Goal: Task Accomplishment & Management: Manage account settings

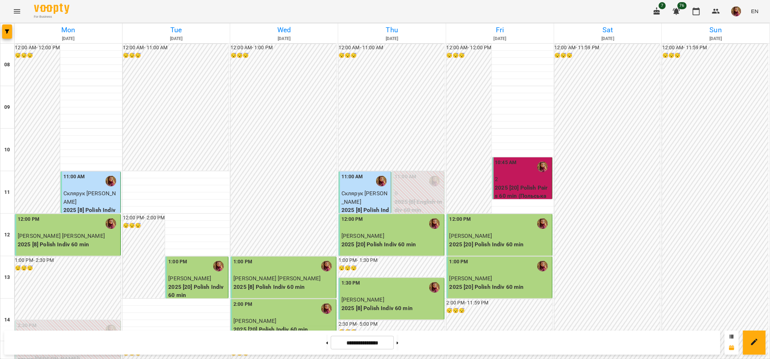
scroll to position [310, 0]
click at [398, 343] on button at bounding box center [398, 343] width 2 height 16
type input "**********"
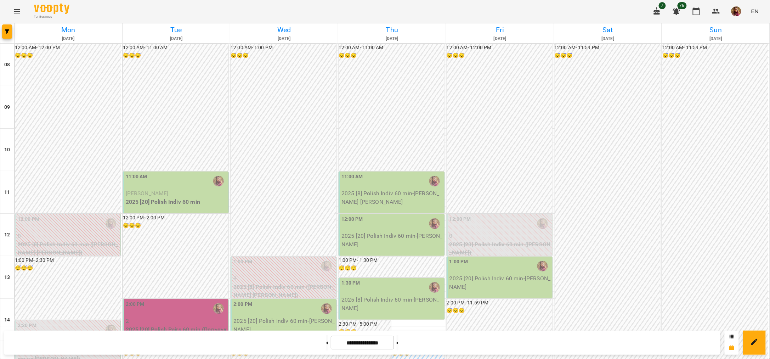
scroll to position [89, 0]
click at [159, 173] on div "11:00 AM" at bounding box center [176, 181] width 101 height 16
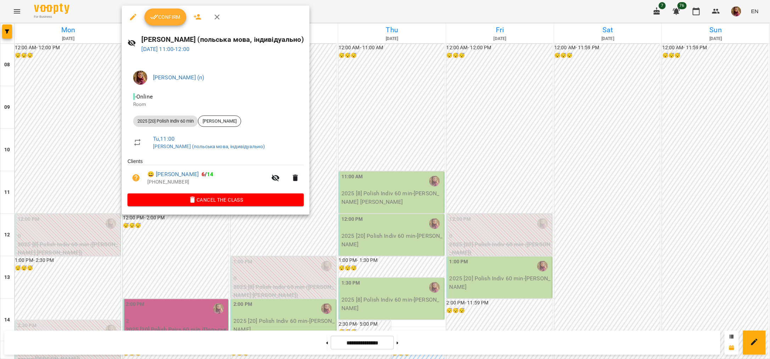
click at [172, 13] on span "Confirm" at bounding box center [165, 17] width 30 height 9
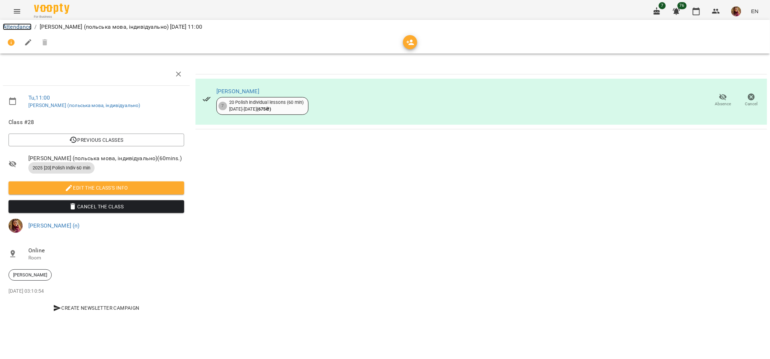
click at [19, 28] on link "Attendance" at bounding box center [17, 26] width 29 height 7
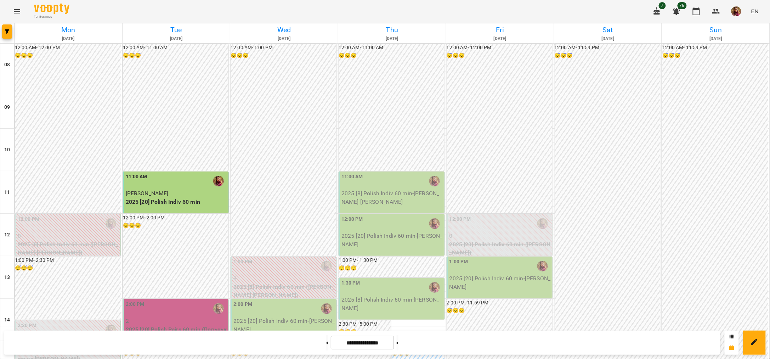
scroll to position [177, 0]
click at [198, 300] on div "2:00 PM" at bounding box center [176, 308] width 101 height 16
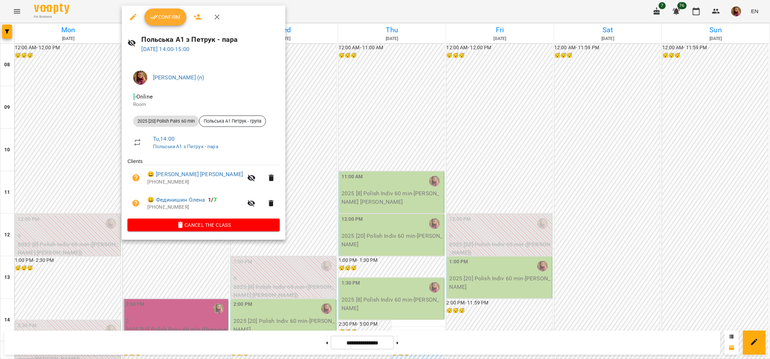
click at [169, 19] on span "Confirm" at bounding box center [165, 17] width 30 height 9
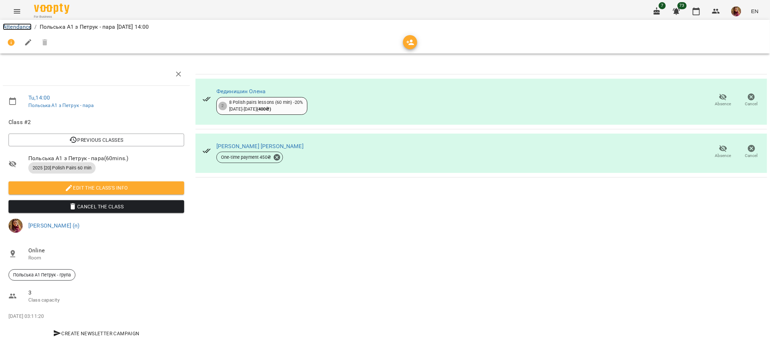
click at [11, 28] on link "Attendance" at bounding box center [17, 26] width 29 height 7
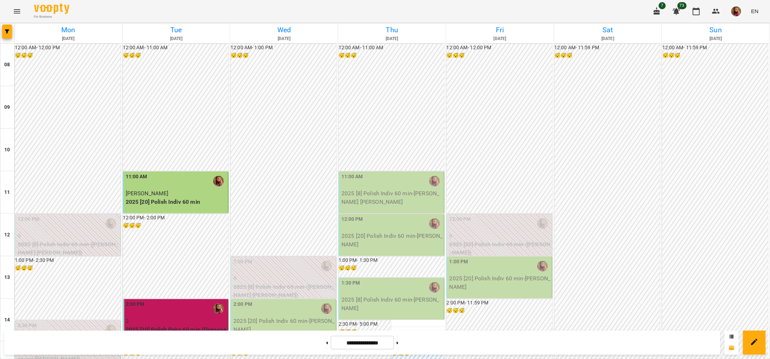
scroll to position [44, 0]
click at [239, 9] on div "For Business 7 73 EN" at bounding box center [385, 11] width 770 height 23
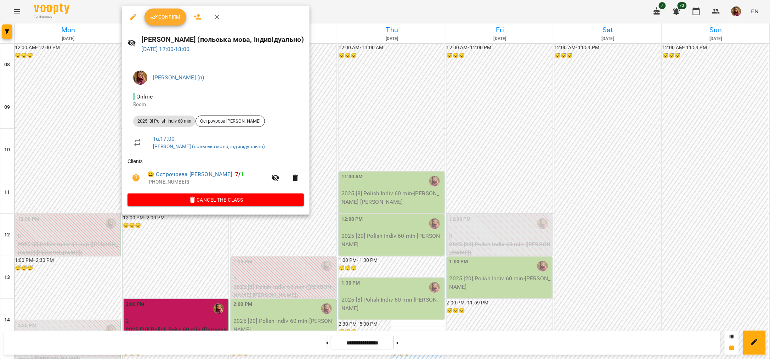
click at [156, 15] on icon "button" at bounding box center [154, 17] width 8 height 5
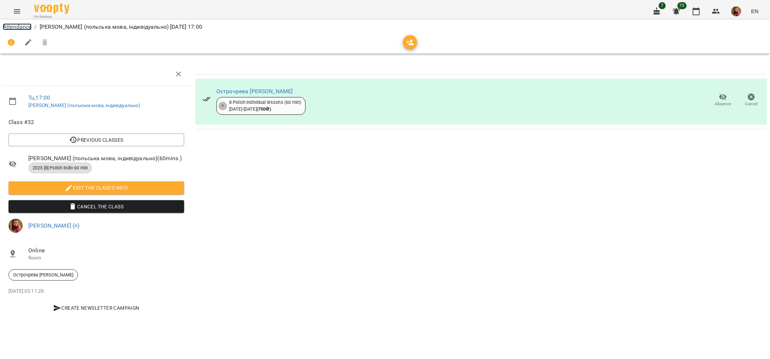
click at [23, 26] on link "Attendance" at bounding box center [17, 26] width 29 height 7
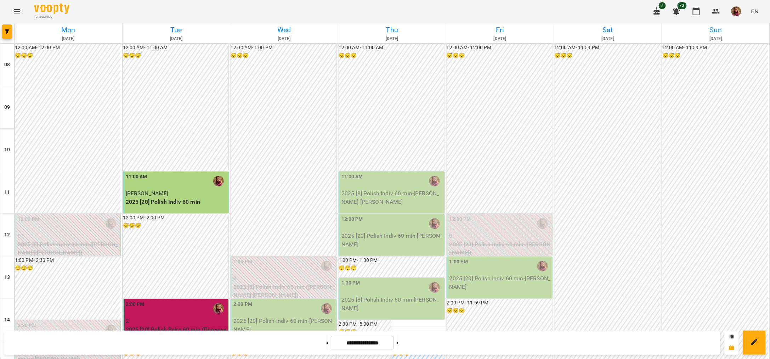
scroll to position [177, 0]
click at [398, 341] on icon at bounding box center [398, 342] width 2 height 3
type input "**********"
